Goal: Information Seeking & Learning: Learn about a topic

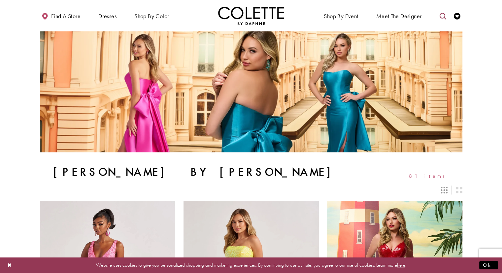
click at [445, 16] on icon "Toggle search" at bounding box center [442, 16] width 7 height 7
click at [389, 17] on input "Search" at bounding box center [409, 16] width 80 height 10
paste input "******"
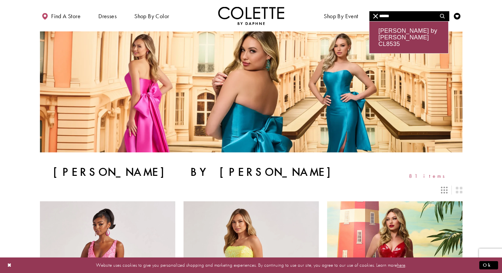
type input "******"
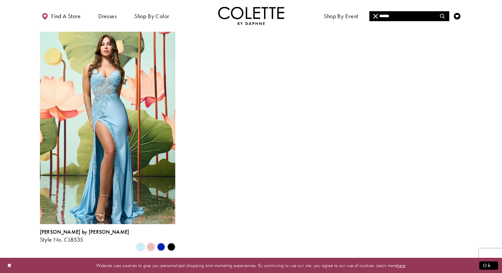
scroll to position [66, 0]
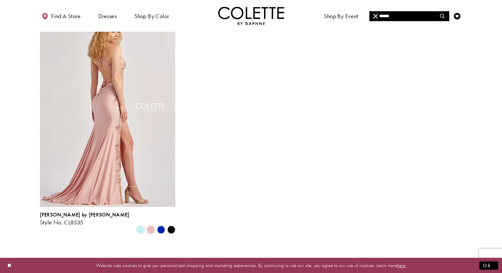
click at [127, 116] on img "Visit Colette by Daphne Style No. CL8535 Page" at bounding box center [107, 108] width 135 height 197
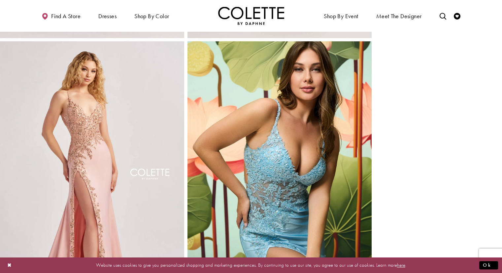
scroll to position [561, 0]
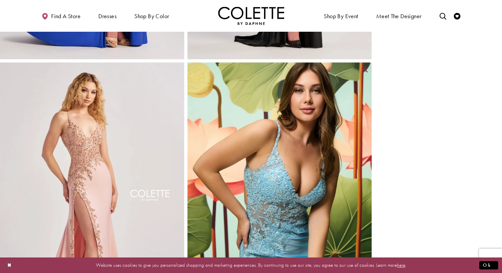
click at [296, 112] on img "Full size Style CL8535 Colette by Daphne #5 Light Blue frontface vertical cropp…" at bounding box center [279, 200] width 184 height 276
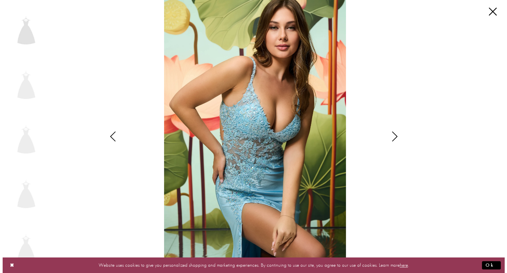
scroll to position [532, 0]
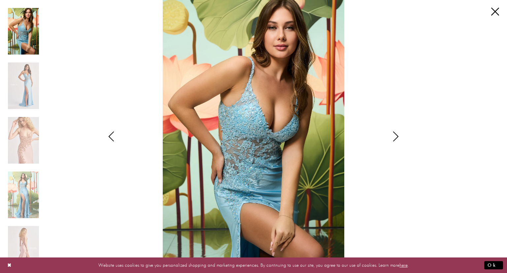
click at [27, 38] on img "Scroll List" at bounding box center [23, 31] width 31 height 47
click at [349, 117] on img "Scroll List" at bounding box center [253, 136] width 268 height 273
click at [392, 135] on icon "Style CL8535 Colette by Daphne Views dialog" at bounding box center [395, 136] width 16 height 10
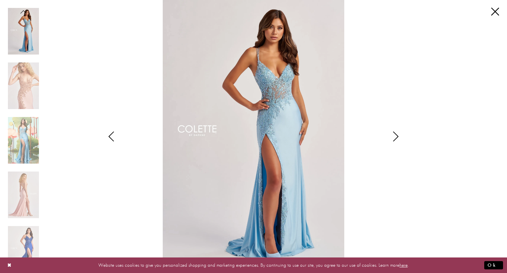
click at [391, 134] on icon "Style CL8535 Colette by Daphne Views dialog" at bounding box center [395, 136] width 16 height 10
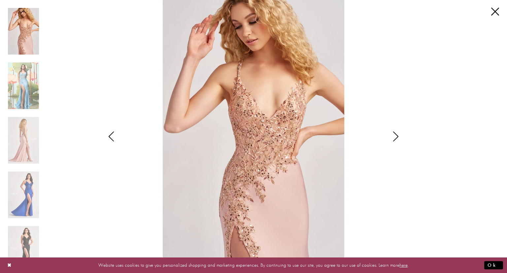
click at [397, 135] on icon "Style CL8535 Colette by Daphne Views dialog" at bounding box center [395, 136] width 16 height 10
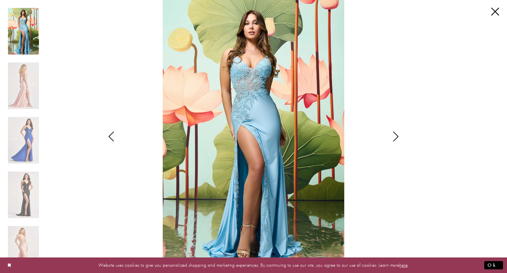
click at [394, 137] on icon "Style CL8535 Colette by Daphne Views dialog" at bounding box center [395, 136] width 16 height 10
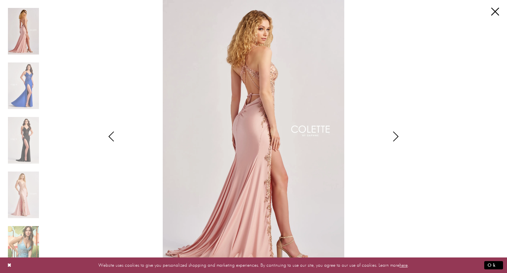
click at [367, 164] on img "Scroll List" at bounding box center [253, 136] width 268 height 273
click at [391, 139] on icon "Style CL8535 Colette by Daphne Views dialog" at bounding box center [395, 136] width 16 height 10
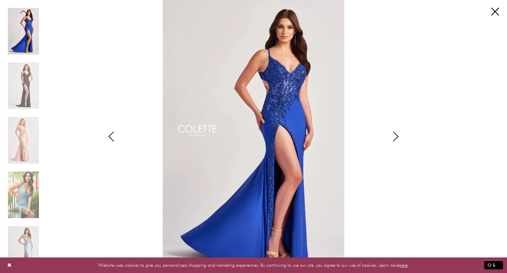
click at [392, 134] on icon "Style CL8535 Colette by Daphne Views dialog" at bounding box center [395, 136] width 16 height 10
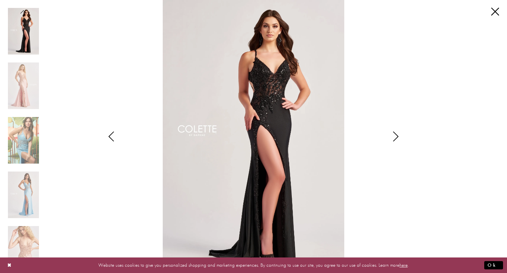
click at [393, 133] on icon "Style CL8535 Colette by Daphne Views dialog" at bounding box center [395, 136] width 16 height 10
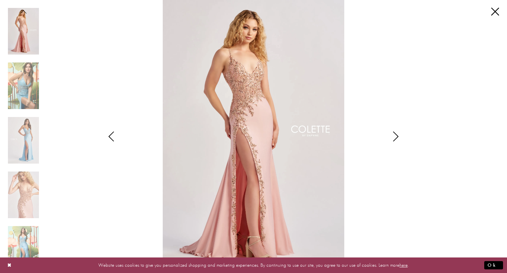
click at [386, 168] on img "Scroll List" at bounding box center [253, 136] width 268 height 273
click at [399, 139] on icon "Style CL8535 Colette by Daphne Views dialog" at bounding box center [395, 136] width 16 height 10
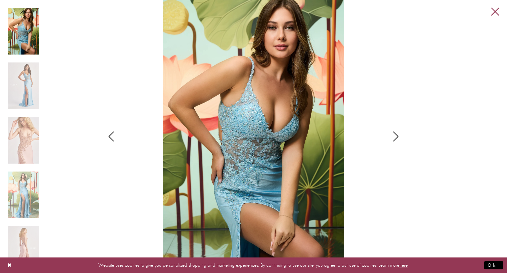
click at [495, 9] on link "Close" at bounding box center [495, 12] width 8 height 8
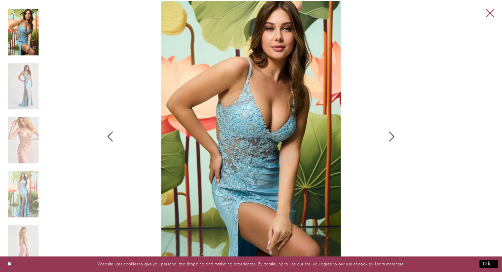
scroll to position [528, 0]
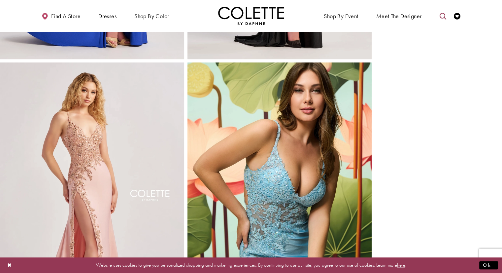
click at [438, 16] on link "Toggle search" at bounding box center [442, 16] width 10 height 18
paste input "******"
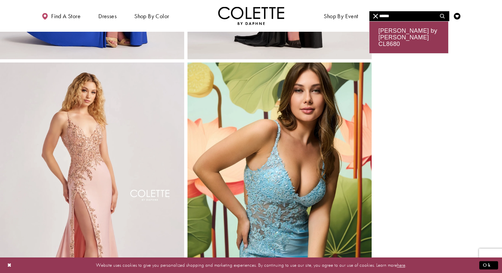
type input "******"
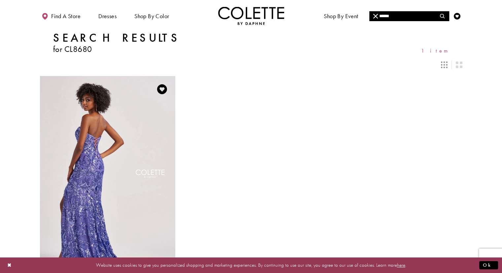
click at [120, 135] on img "Visit Colette by Daphne Style No. CL8680 Page" at bounding box center [107, 174] width 135 height 197
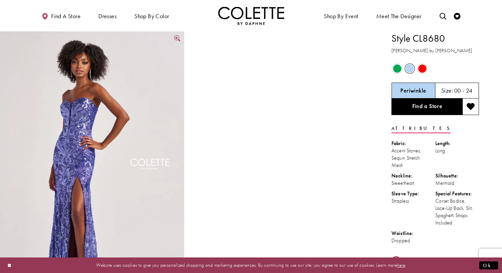
click at [111, 98] on img "Full size Style CL8680 Colette by Daphne #0 default Periwinkle frontface vertic…" at bounding box center [92, 169] width 184 height 276
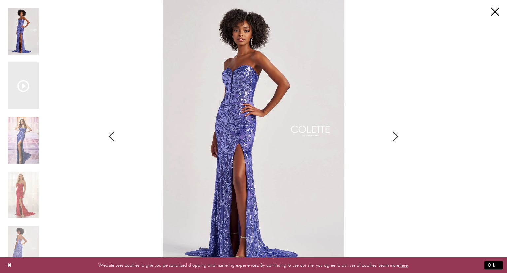
click at [379, 169] on img "Scroll List" at bounding box center [253, 136] width 268 height 273
click at [390, 136] on icon "Style CL8680 Colette by Daphne Views dialog" at bounding box center [395, 136] width 16 height 10
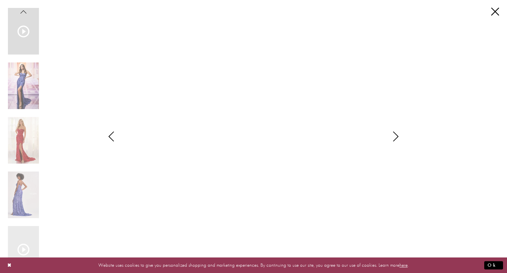
click at [397, 133] on icon "Style CL8680 Colette by Daphne Views dialog" at bounding box center [395, 136] width 16 height 10
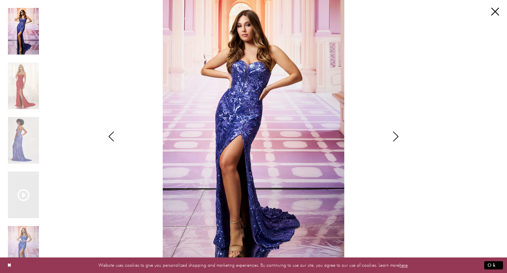
click at [392, 138] on icon "Style CL8680 Colette by Daphne Views dialog" at bounding box center [395, 136] width 16 height 10
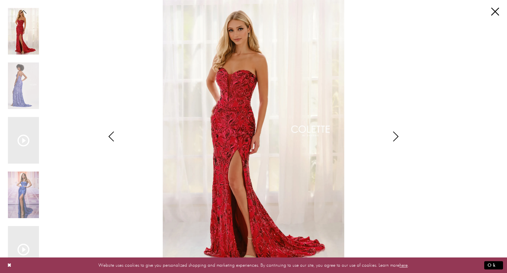
drag, startPoint x: 397, startPoint y: 134, endPoint x: 384, endPoint y: 130, distance: 13.4
click at [397, 133] on icon "Style CL8680 Colette by Daphne Views dialog" at bounding box center [395, 136] width 16 height 10
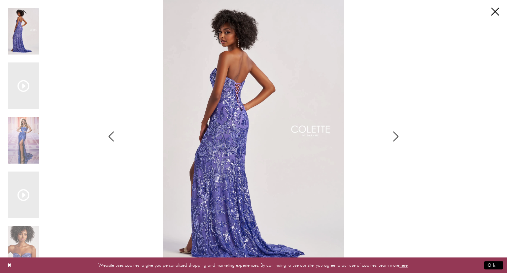
click at [374, 173] on img "Scroll List" at bounding box center [253, 136] width 268 height 273
click at [393, 138] on icon "Style CL8680 Colette by Daphne Views dialog" at bounding box center [395, 136] width 16 height 10
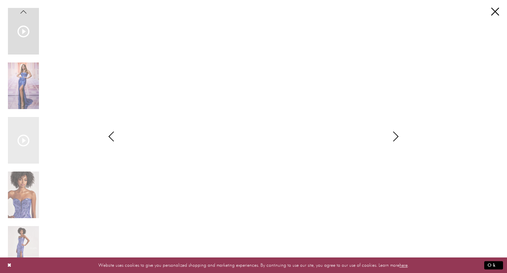
click at [398, 135] on icon "Style CL8680 Colette by Daphne Views dialog" at bounding box center [395, 136] width 16 height 10
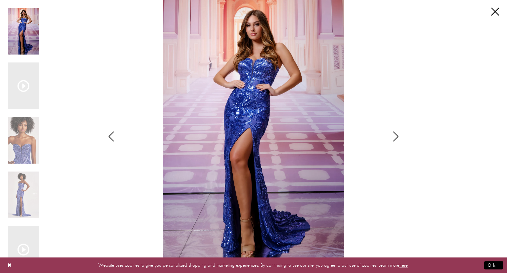
click at [392, 133] on icon "Style CL8680 Colette by Daphne Views dialog" at bounding box center [395, 136] width 16 height 10
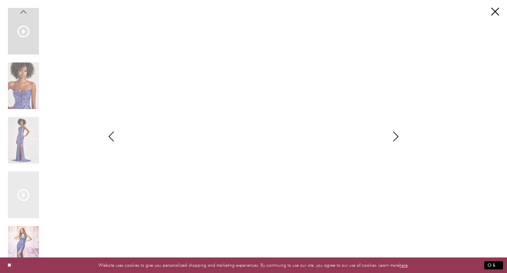
click at [396, 135] on icon "Style CL8680 Colette by Daphne Views dialog" at bounding box center [395, 136] width 16 height 10
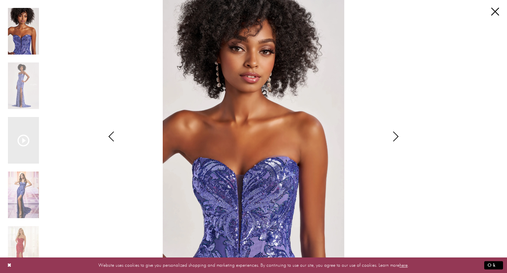
click at [375, 167] on img "Scroll List" at bounding box center [253, 136] width 268 height 273
click at [393, 140] on icon "Style CL8680 Colette by Daphne Views dialog" at bounding box center [395, 136] width 16 height 10
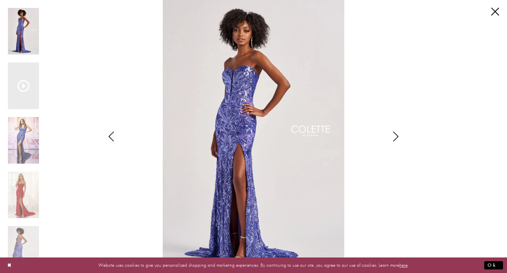
click at [393, 138] on icon "Style CL8680 Colette by Daphne Views dialog" at bounding box center [395, 136] width 16 height 10
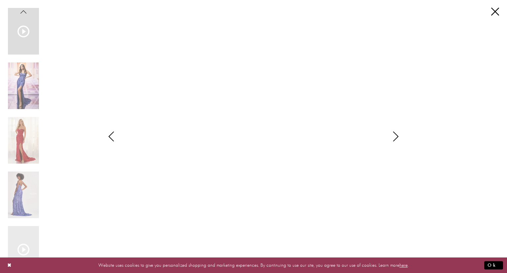
click at [393, 138] on icon "Style CL8680 Colette by Daphne Views dialog" at bounding box center [395, 136] width 16 height 10
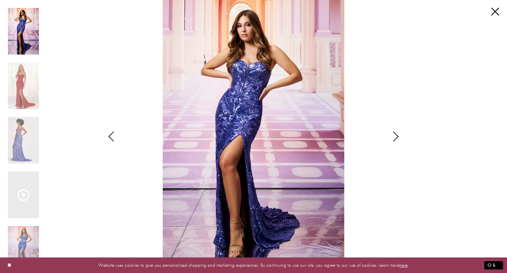
click at [393, 138] on icon "Style CL8680 Colette by Daphne Views dialog" at bounding box center [395, 136] width 16 height 10
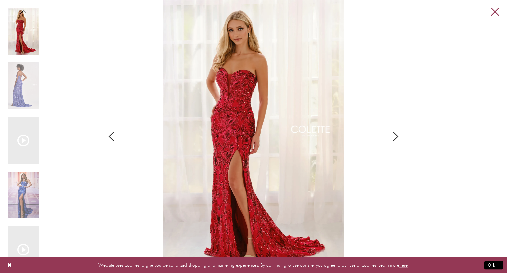
click at [496, 11] on link "Close" at bounding box center [495, 12] width 8 height 8
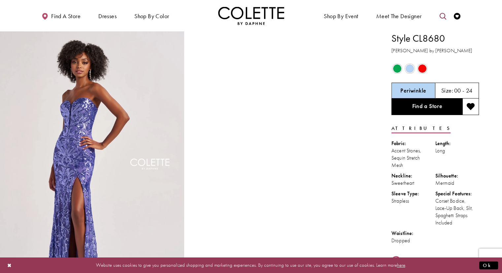
click at [441, 14] on icon "Toggle search" at bounding box center [442, 16] width 7 height 7
paste input "******"
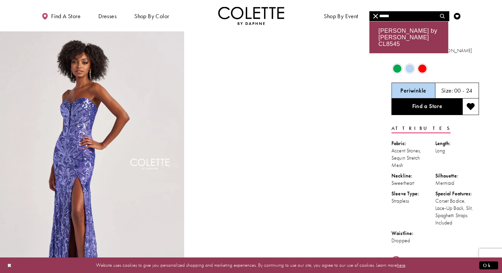
type input "******"
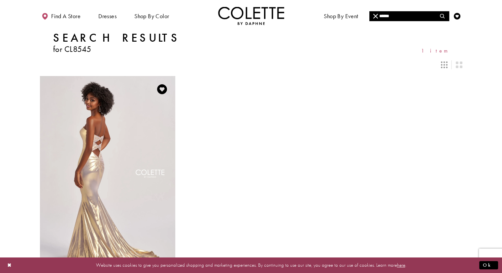
click at [113, 98] on img "Visit Colette by Daphne Style No. CL8545 Page" at bounding box center [107, 174] width 135 height 197
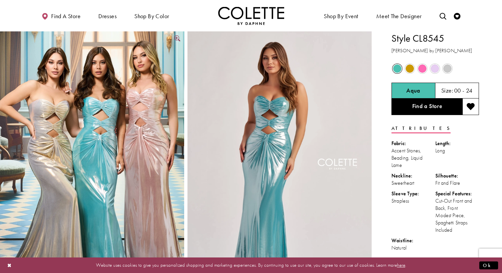
click at [125, 104] on img "Full size Style CL8545 Colette by Daphne #0 default Pink Gold Aqua frontface ve…" at bounding box center [92, 169] width 184 height 276
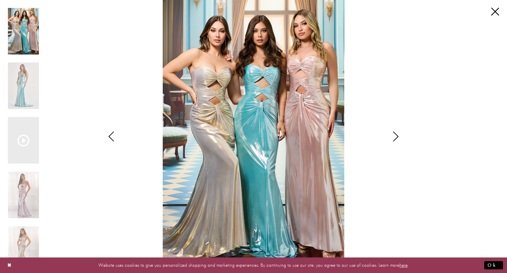
click at [403, 165] on div "Style CL8545 Colette by Daphne Views dialog" at bounding box center [395, 136] width 16 height 273
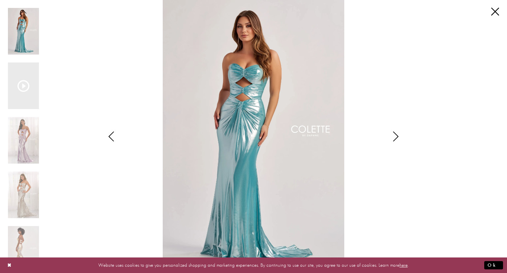
click at [110, 137] on icon "Style CL8545 Colette by Daphne Views dialog" at bounding box center [111, 136] width 16 height 10
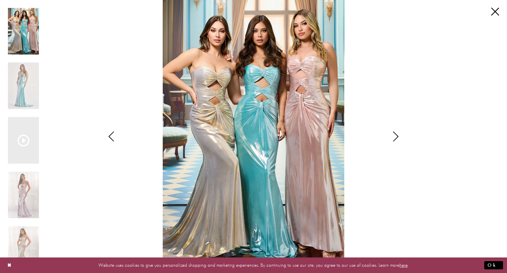
click at [395, 136] on icon "Style CL8545 Colette by Daphne Views dialog" at bounding box center [395, 136] width 16 height 10
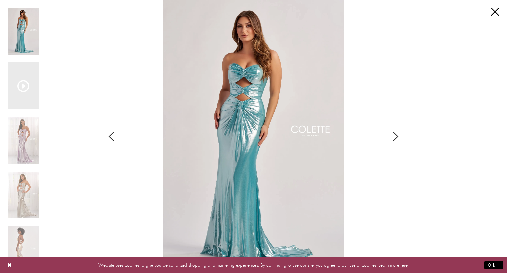
click at [394, 136] on icon "Style CL8545 Colette by Daphne Views dialog" at bounding box center [395, 136] width 16 height 10
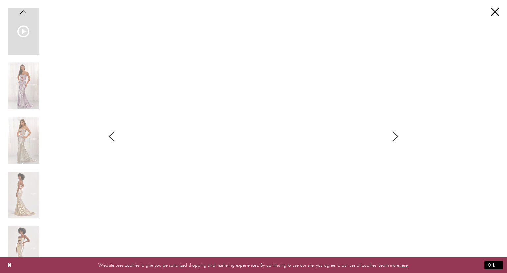
click at [397, 135] on icon "Style CL8545 Colette by Daphne Views dialog" at bounding box center [395, 136] width 16 height 10
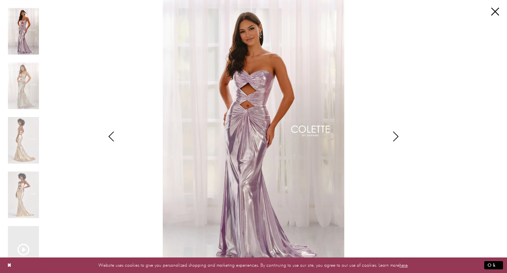
click at [392, 167] on div "Style CL8545 Colette by Daphne Views dialog" at bounding box center [395, 136] width 16 height 273
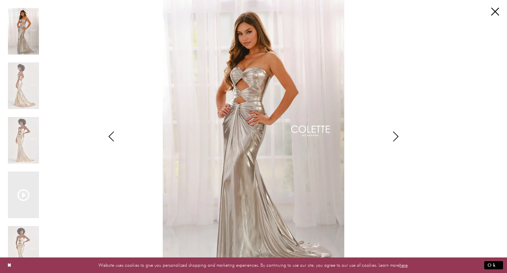
click at [396, 139] on icon "Style CL8545 Colette by Daphne Views dialog" at bounding box center [395, 136] width 16 height 10
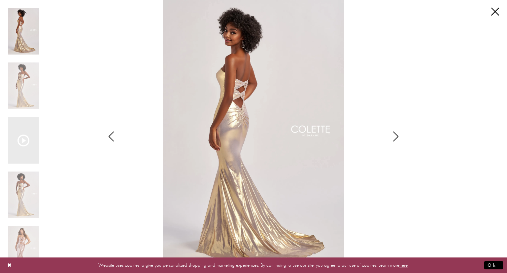
click at [397, 138] on icon "Style CL8545 Colette by Daphne Views dialog" at bounding box center [395, 136] width 16 height 10
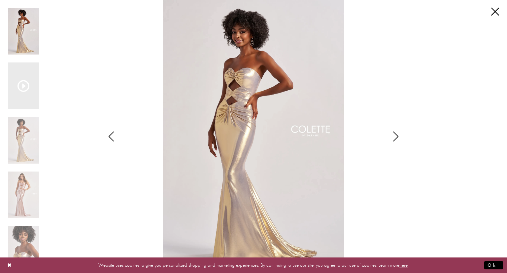
click at [396, 133] on icon "Style CL8545 Colette by Daphne Views dialog" at bounding box center [395, 136] width 16 height 10
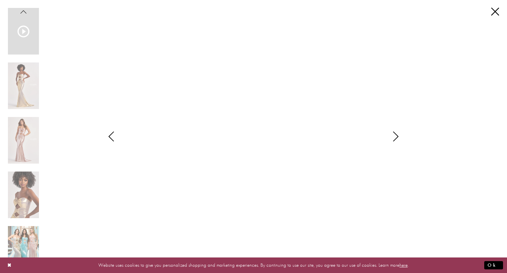
click at [390, 167] on div "Style CL8545 Colette by Daphne Views dialog" at bounding box center [395, 136] width 16 height 273
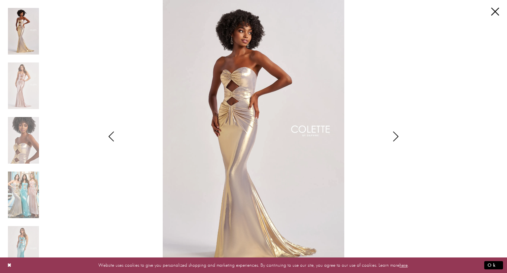
click at [392, 139] on icon "Style CL8545 Colette by Daphne Views dialog" at bounding box center [395, 136] width 16 height 10
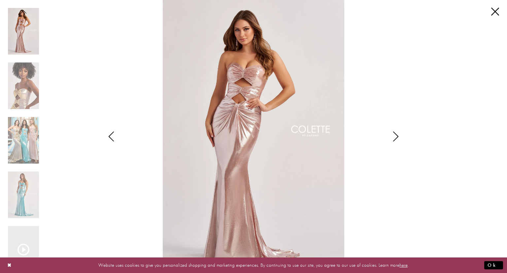
click at [397, 136] on icon "Style CL8545 Colette by Daphne Views dialog" at bounding box center [395, 136] width 16 height 10
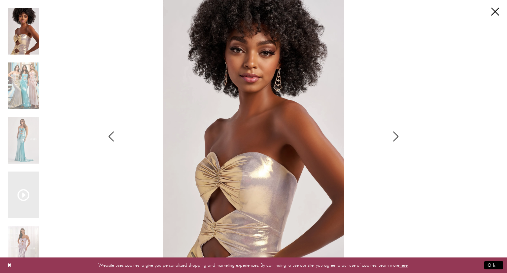
click at [399, 134] on icon "Style CL8545 Colette by Daphne Views dialog" at bounding box center [395, 136] width 16 height 10
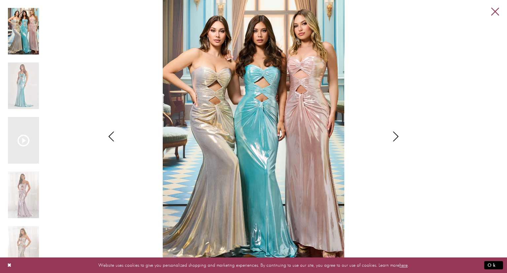
click at [493, 13] on link "Close" at bounding box center [495, 12] width 8 height 8
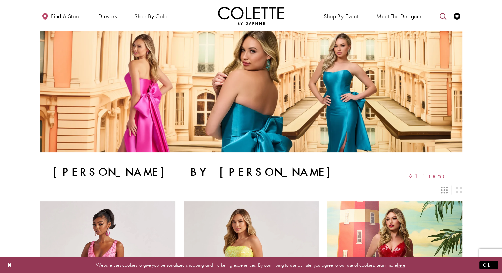
click at [439, 15] on icon "Toggle search" at bounding box center [442, 16] width 7 height 7
paste input "******"
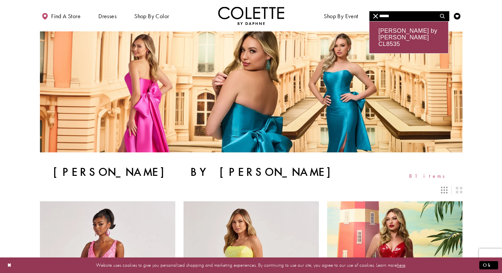
type input "******"
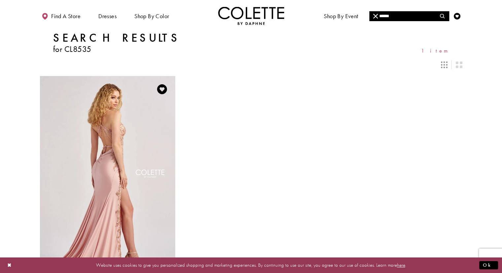
click at [128, 111] on img "Visit Colette by Daphne Style No. CL8535 Page" at bounding box center [107, 174] width 135 height 197
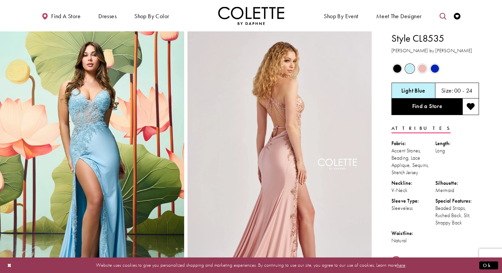
click at [441, 17] on icon "Toggle search" at bounding box center [442, 16] width 7 height 7
paste input "******"
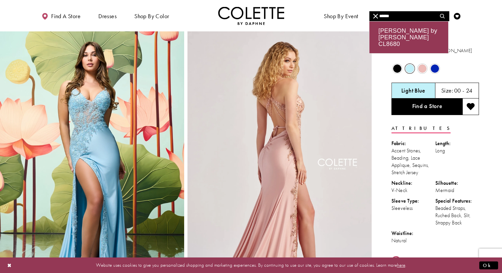
type input "******"
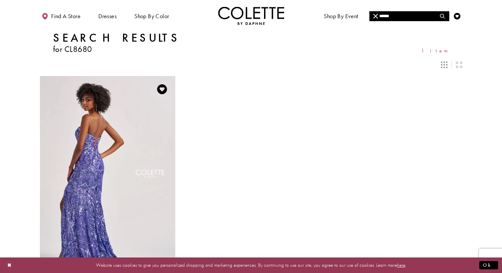
click at [121, 135] on img "Visit Colette by Daphne Style No. CL8680 Page" at bounding box center [107, 174] width 135 height 197
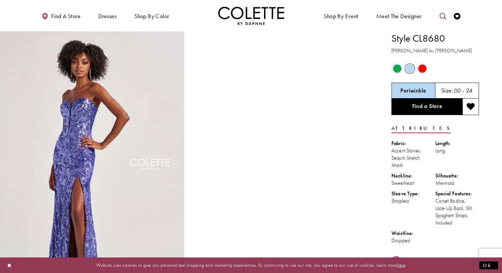
click at [442, 17] on icon "Toggle search" at bounding box center [442, 16] width 7 height 7
paste input "******"
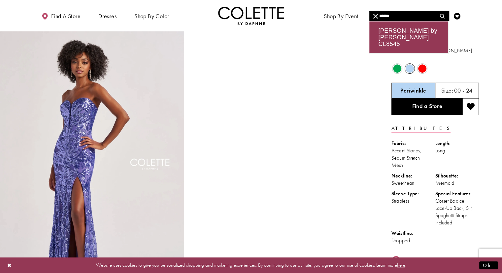
type input "******"
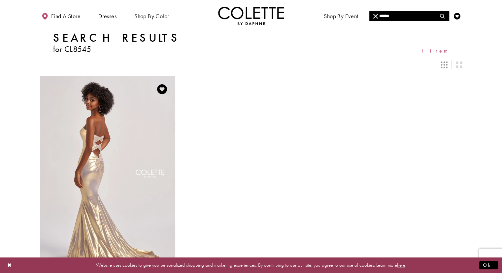
click at [128, 139] on img "Visit Colette by Daphne Style No. CL8545 Page" at bounding box center [107, 174] width 135 height 197
